Goal: Contribute content: Add original content to the website for others to see

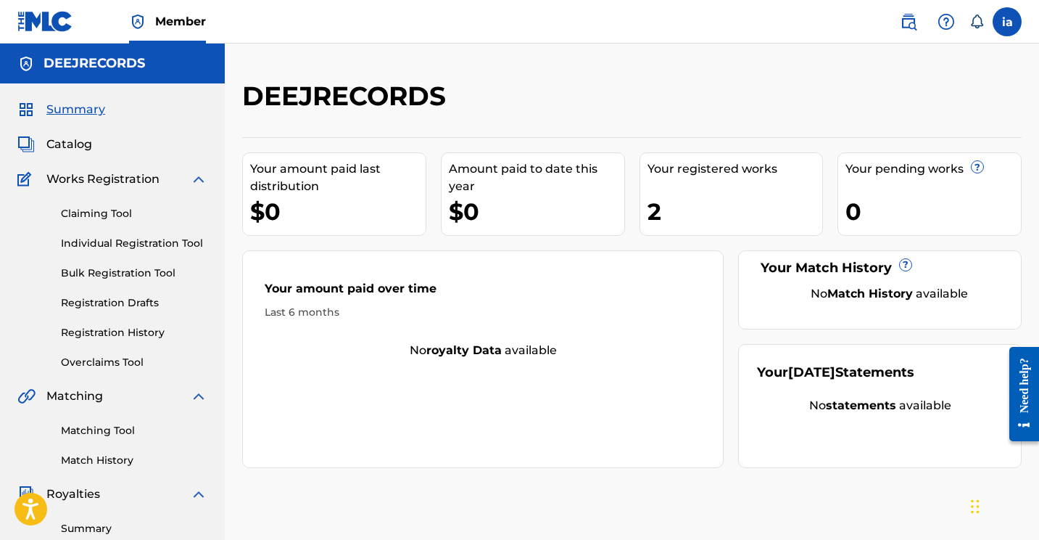
click at [102, 207] on link "Claiming Tool" at bounding box center [134, 213] width 147 height 15
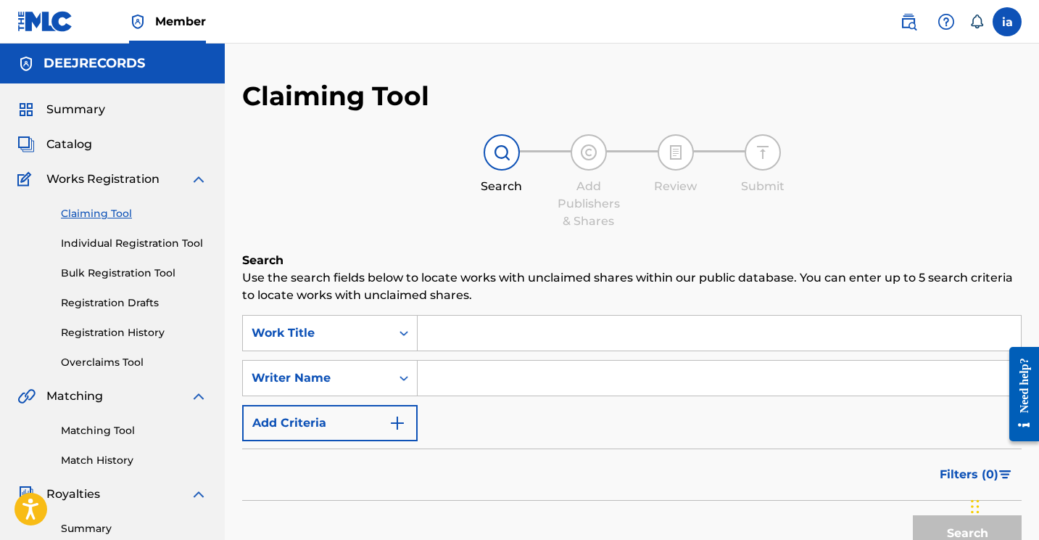
click at [492, 335] on input "Search Form" at bounding box center [719, 333] width 603 height 35
click at [152, 240] on link "Individual Registration Tool" at bounding box center [134, 243] width 147 height 15
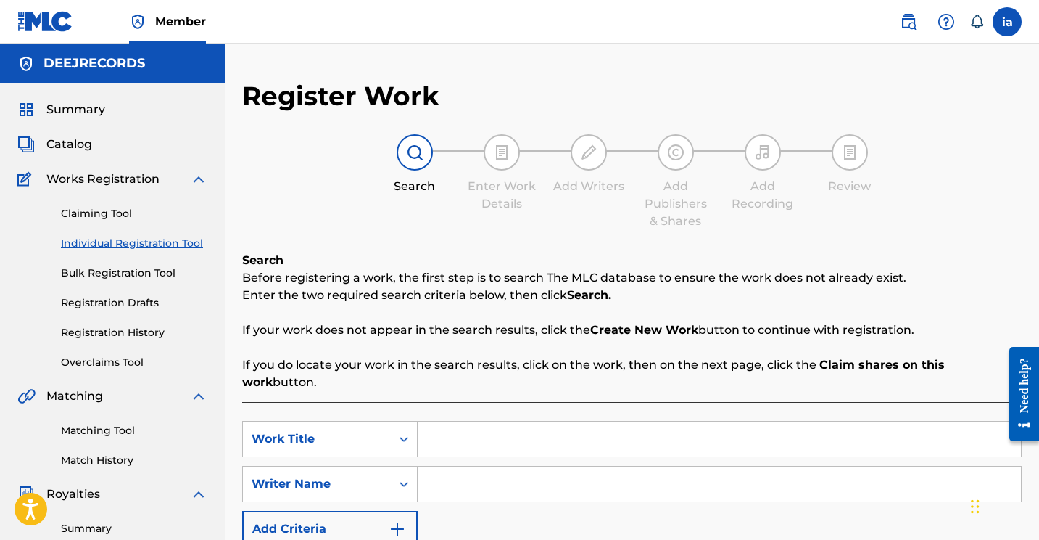
click at [113, 216] on link "Claiming Tool" at bounding box center [134, 213] width 147 height 15
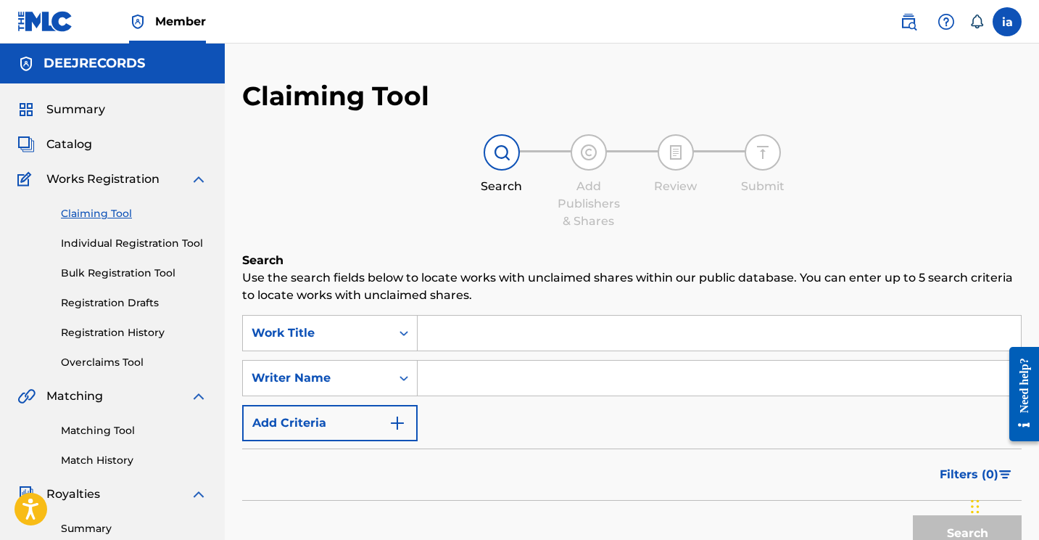
click at [462, 338] on input "Search Form" at bounding box center [719, 333] width 603 height 35
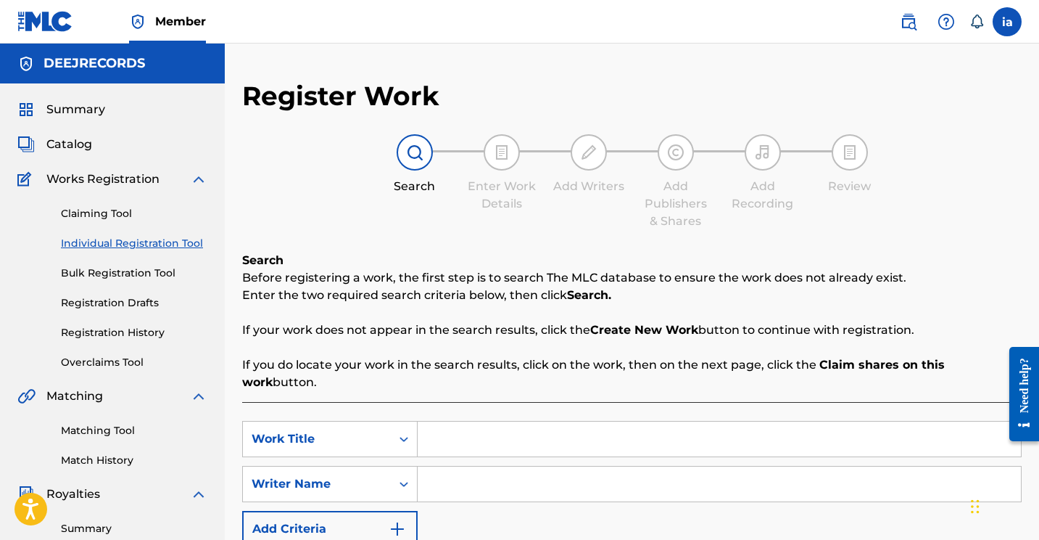
click at [87, 115] on span "Summary" at bounding box center [75, 109] width 59 height 17
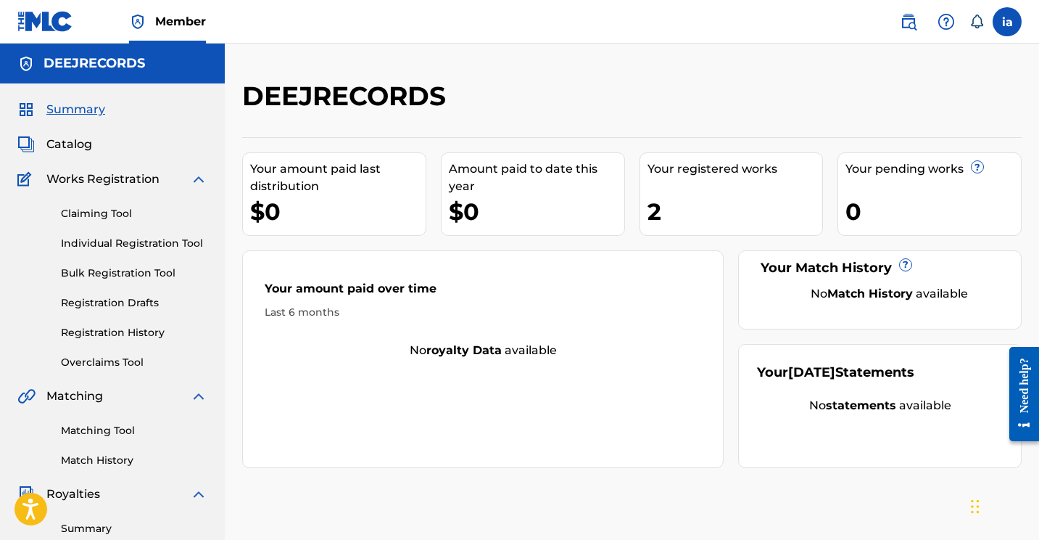
click at [58, 139] on span "Catalog" at bounding box center [69, 144] width 46 height 17
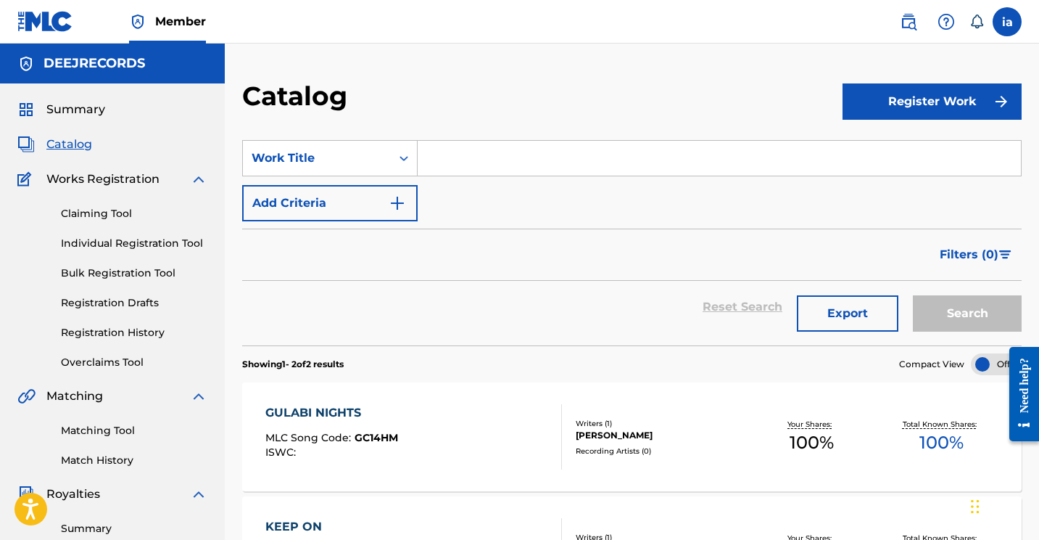
click at [932, 99] on button "Register Work" at bounding box center [932, 101] width 179 height 36
click at [891, 179] on link "By File Upload" at bounding box center [932, 183] width 179 height 35
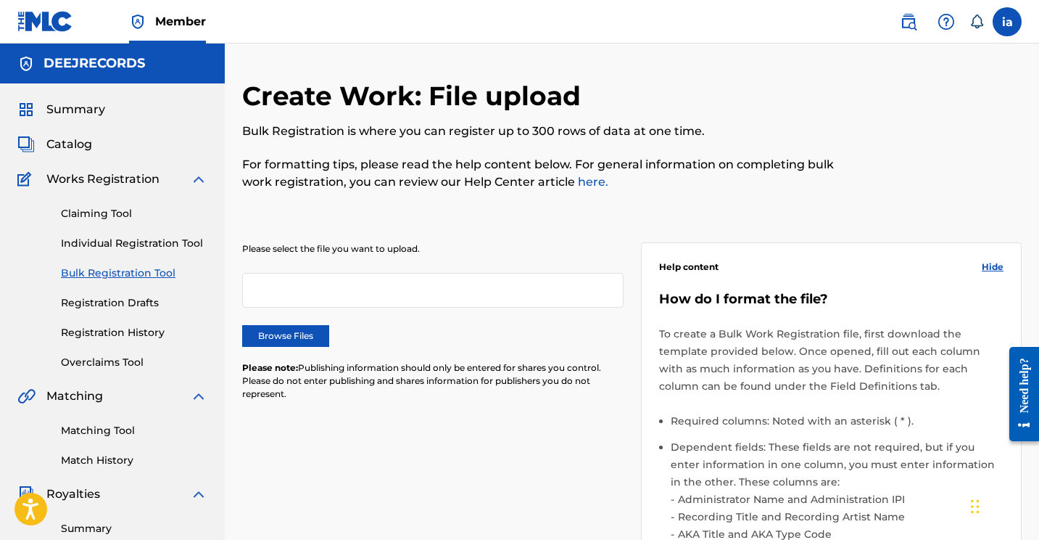
click at [316, 333] on label "Browse Files" at bounding box center [285, 336] width 87 height 22
click at [0, 0] on input "Browse Files" at bounding box center [0, 0] width 0 height 0
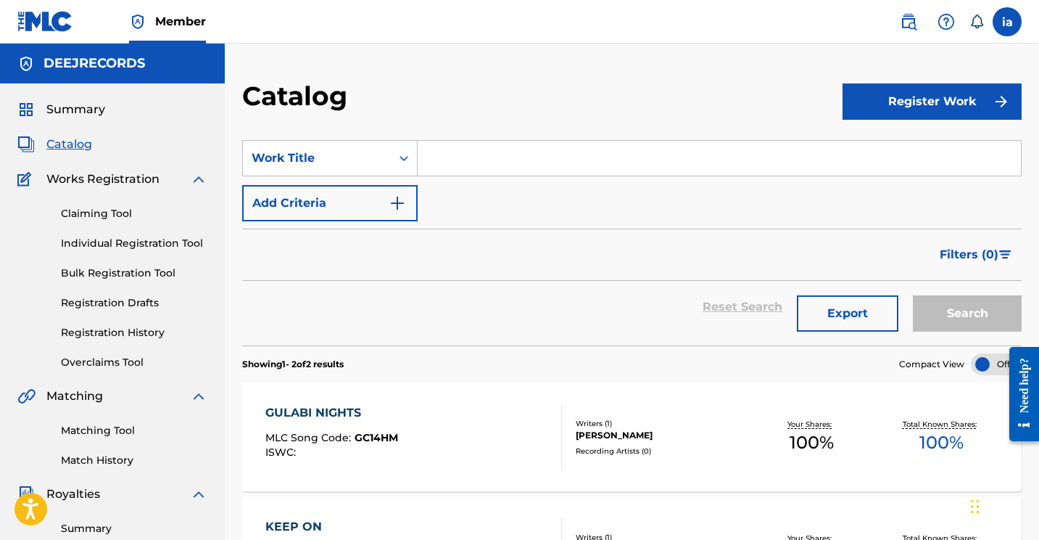
click at [931, 110] on button "Register Work" at bounding box center [932, 101] width 179 height 36
click at [897, 151] on link "Individual" at bounding box center [932, 148] width 179 height 35
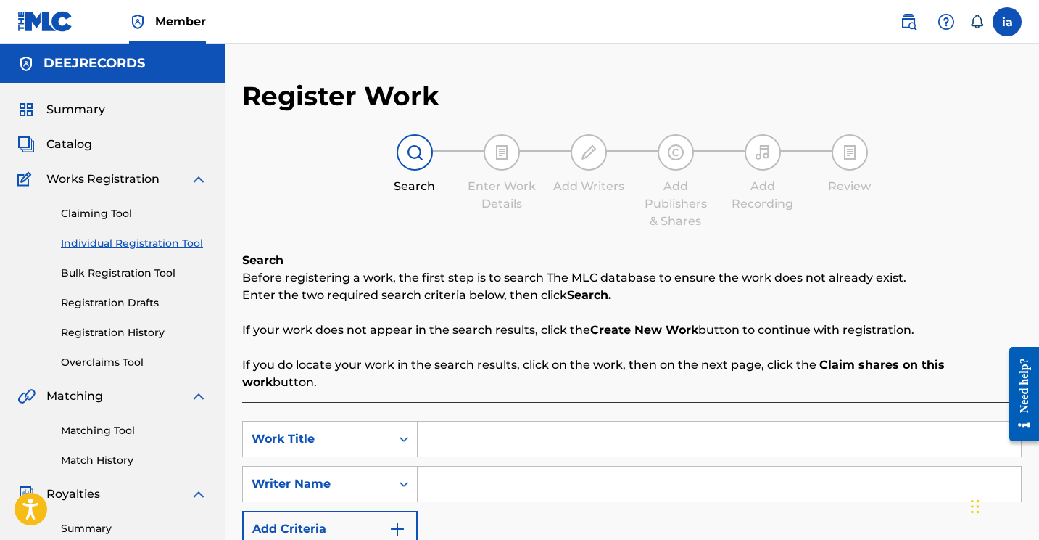
click at [514, 421] on input "Search Form" at bounding box center [719, 438] width 603 height 35
type input "Summer nights"
click at [461, 474] on input "Search Form" at bounding box center [719, 483] width 603 height 35
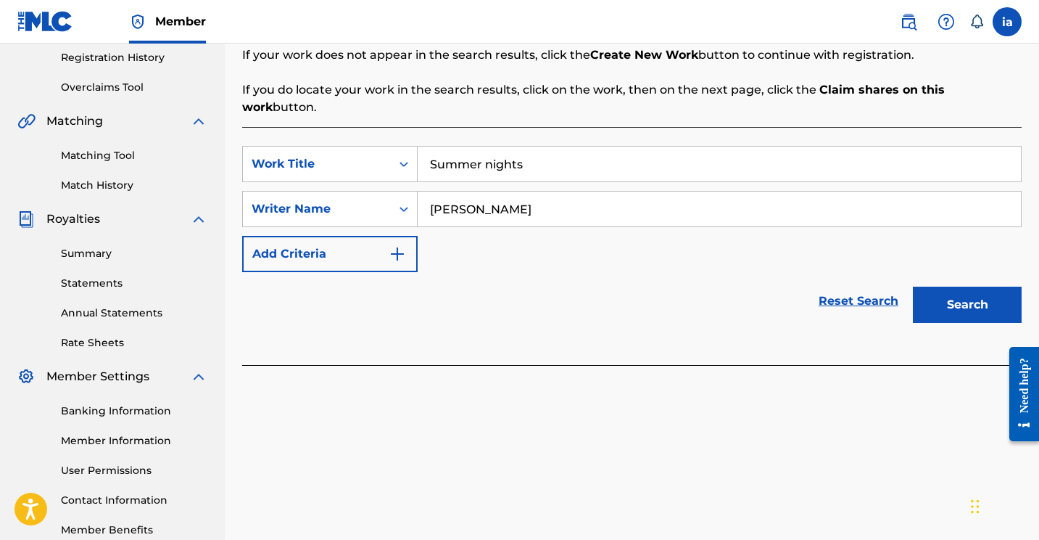
scroll to position [342, 0]
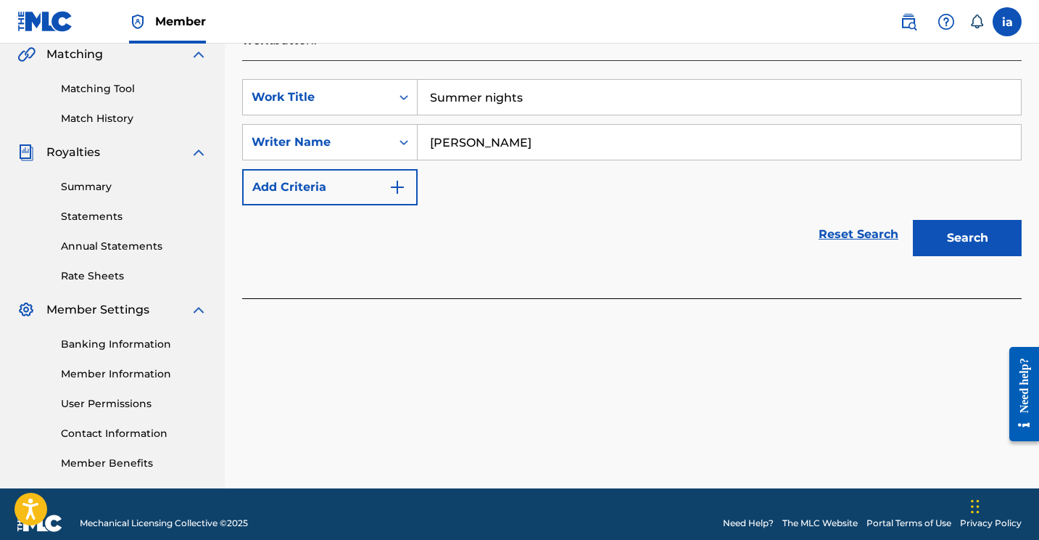
type input "ishaan arora"
click at [934, 220] on button "Search" at bounding box center [967, 238] width 109 height 36
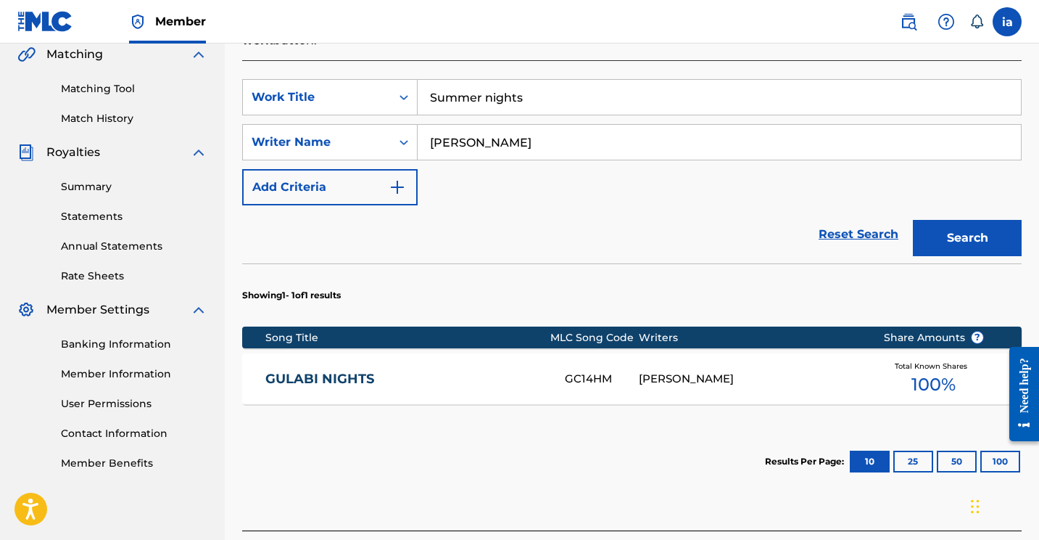
click at [493, 80] on input "Summer nights" at bounding box center [719, 97] width 603 height 35
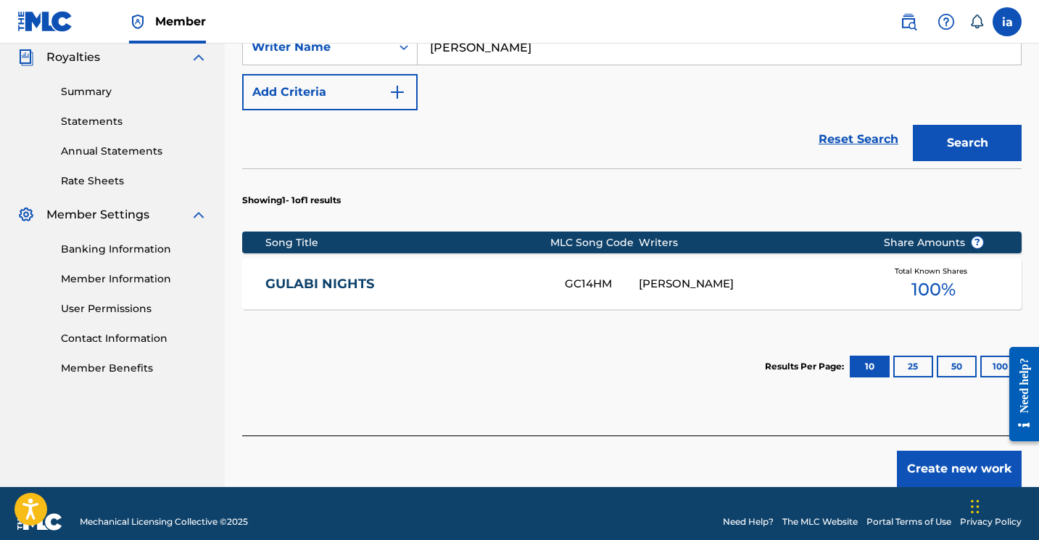
scroll to position [436, 0]
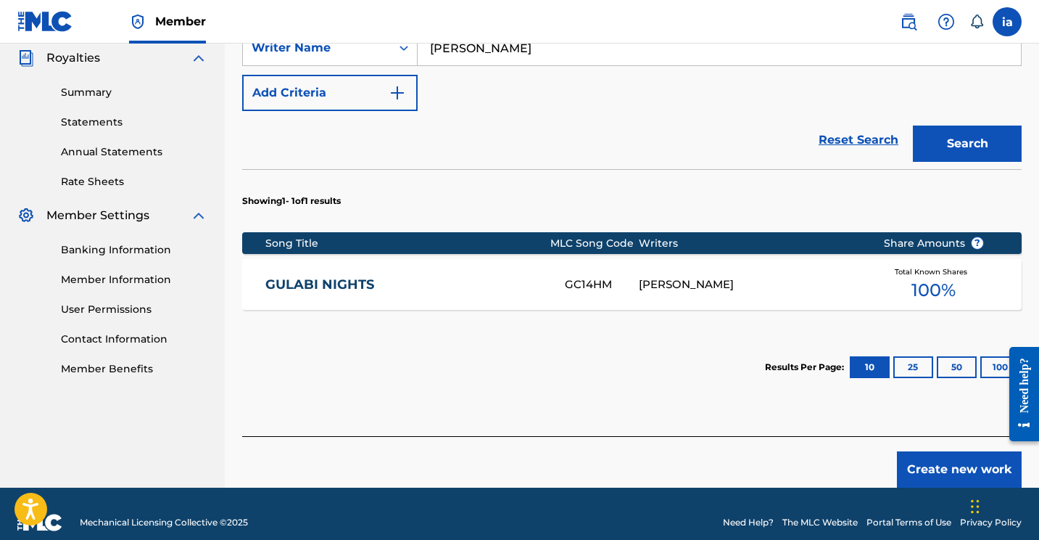
click at [960, 451] on button "Create new work" at bounding box center [959, 469] width 125 height 36
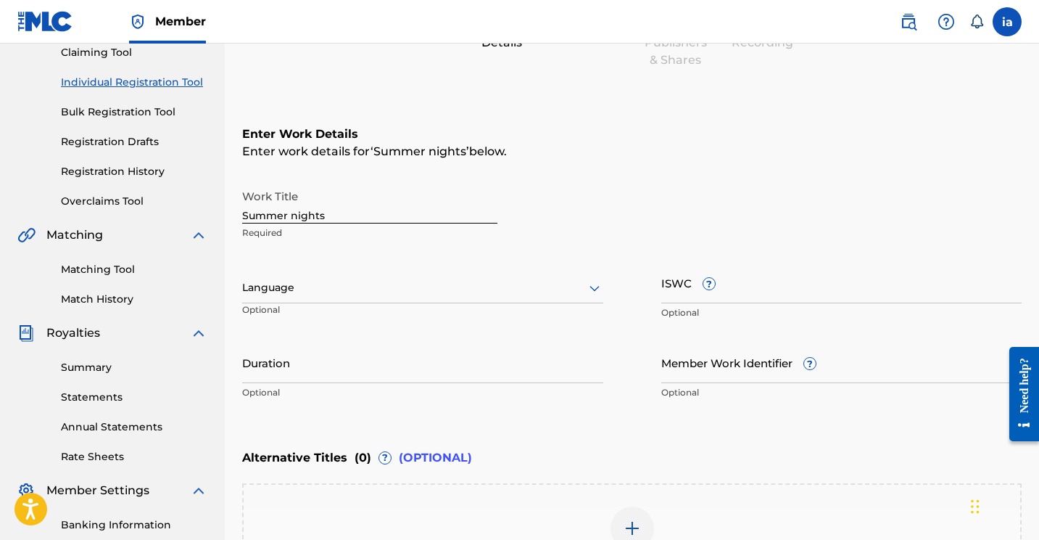
scroll to position [133, 0]
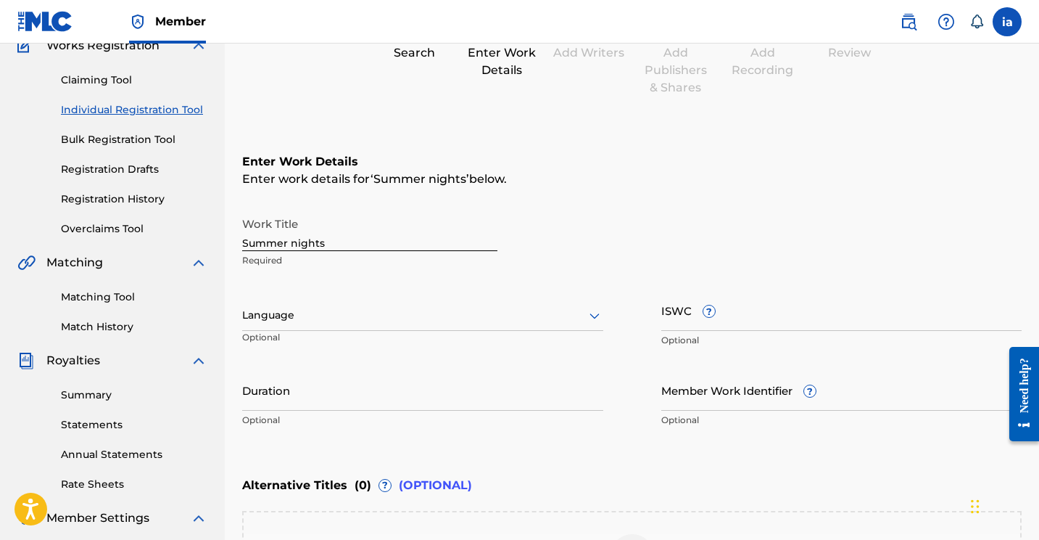
click at [337, 236] on input "Summer nights" at bounding box center [369, 230] width 255 height 41
type input "Summer Nights"
click at [357, 317] on div at bounding box center [422, 315] width 361 height 18
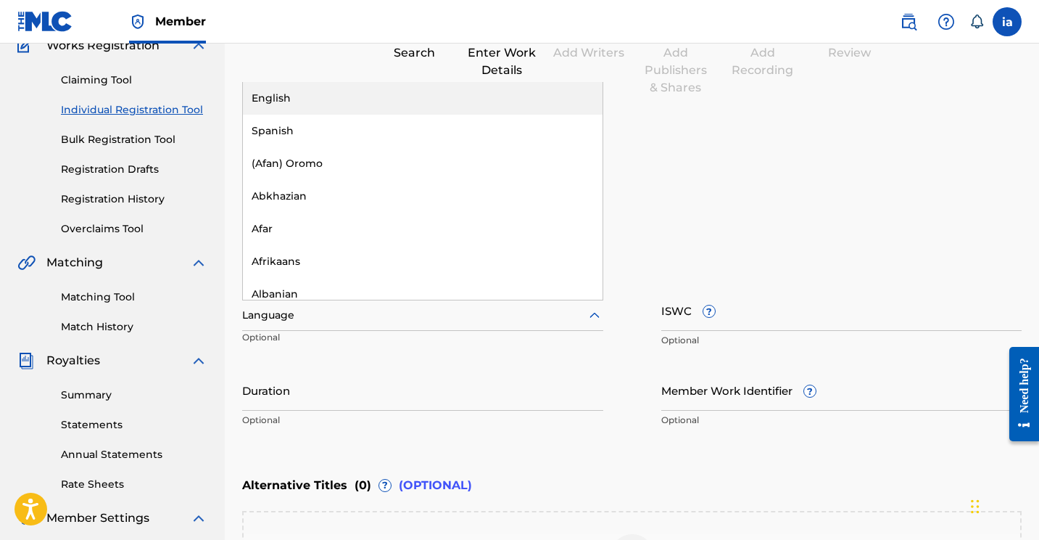
click at [353, 104] on div "English" at bounding box center [423, 98] width 360 height 33
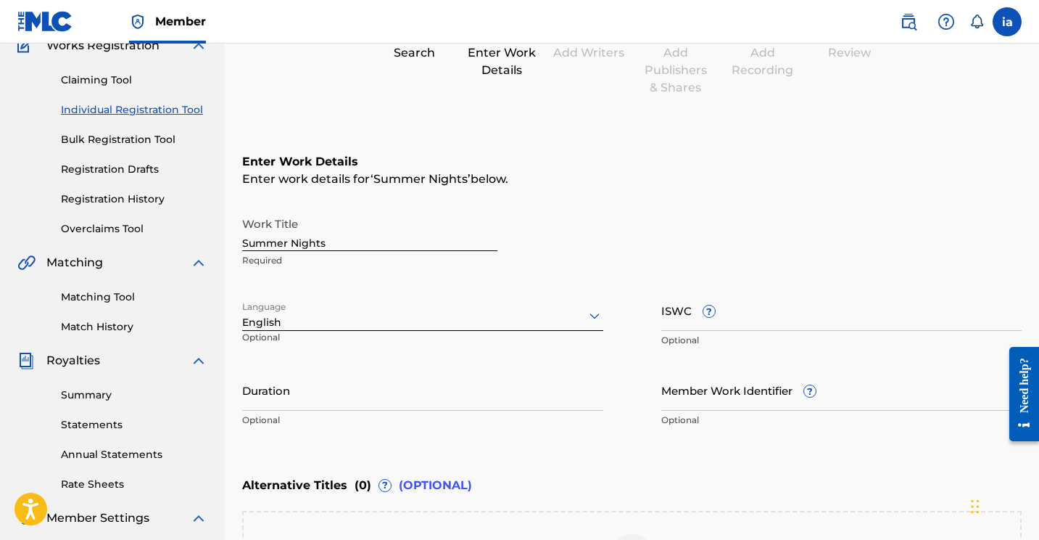
click at [485, 405] on input "Duration" at bounding box center [422, 389] width 361 height 41
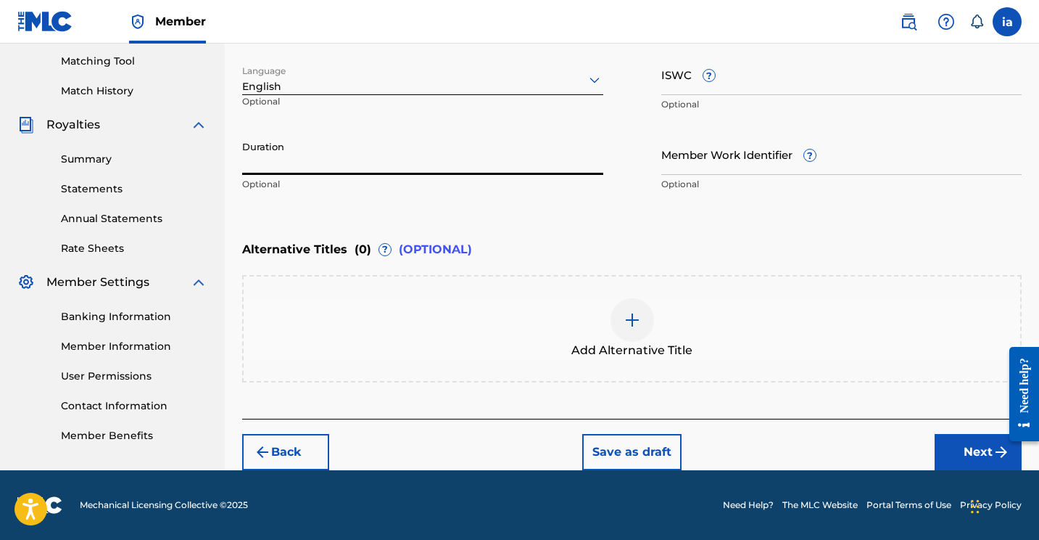
scroll to position [369, 0]
